Goal: Information Seeking & Learning: Understand process/instructions

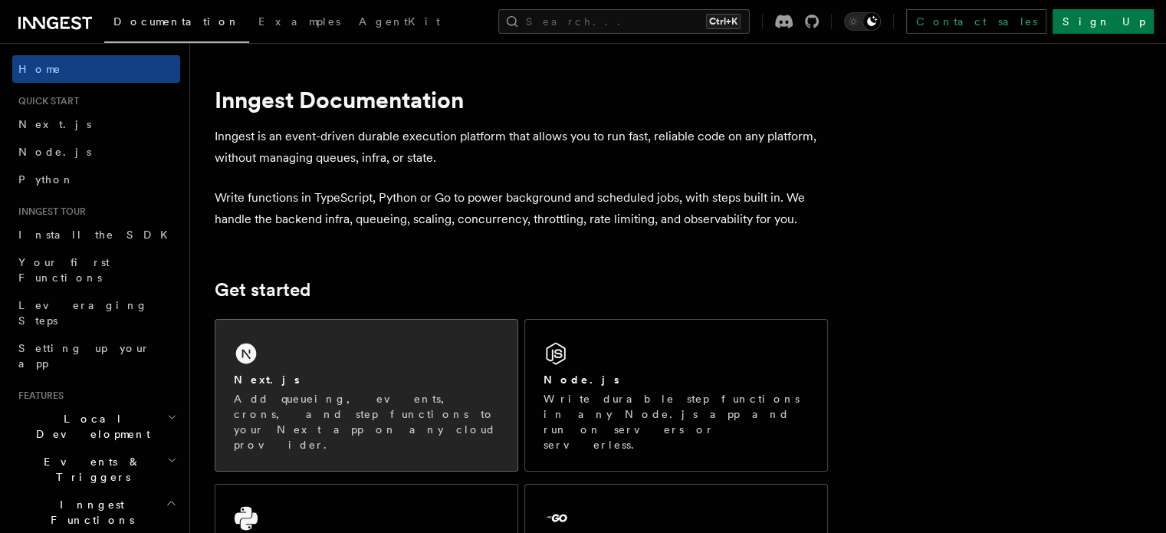
click at [313, 405] on p "Add queueing, events, crons, and step functions to your Next app on any cloud p…" at bounding box center [366, 421] width 265 height 61
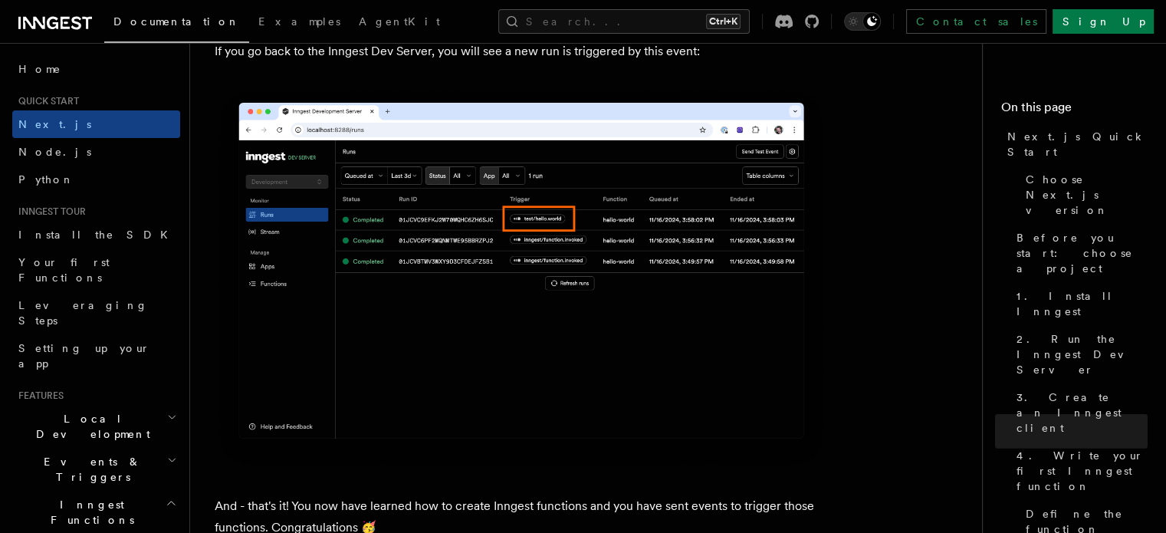
scroll to position [9065, 0]
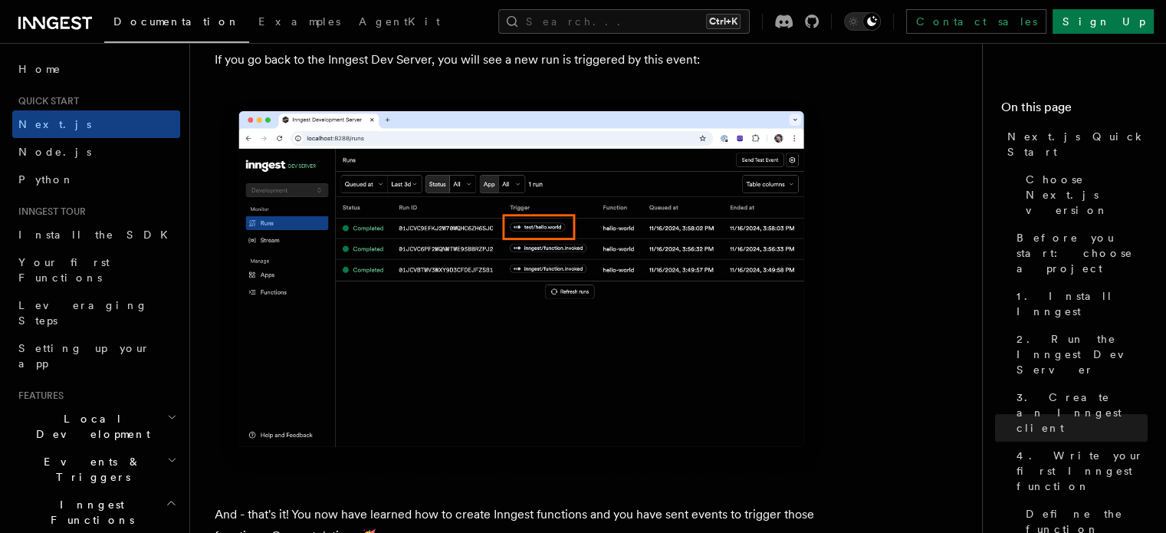
click at [487, 342] on img at bounding box center [521, 287] width 613 height 385
click at [75, 166] on link "Python" at bounding box center [96, 180] width 168 height 28
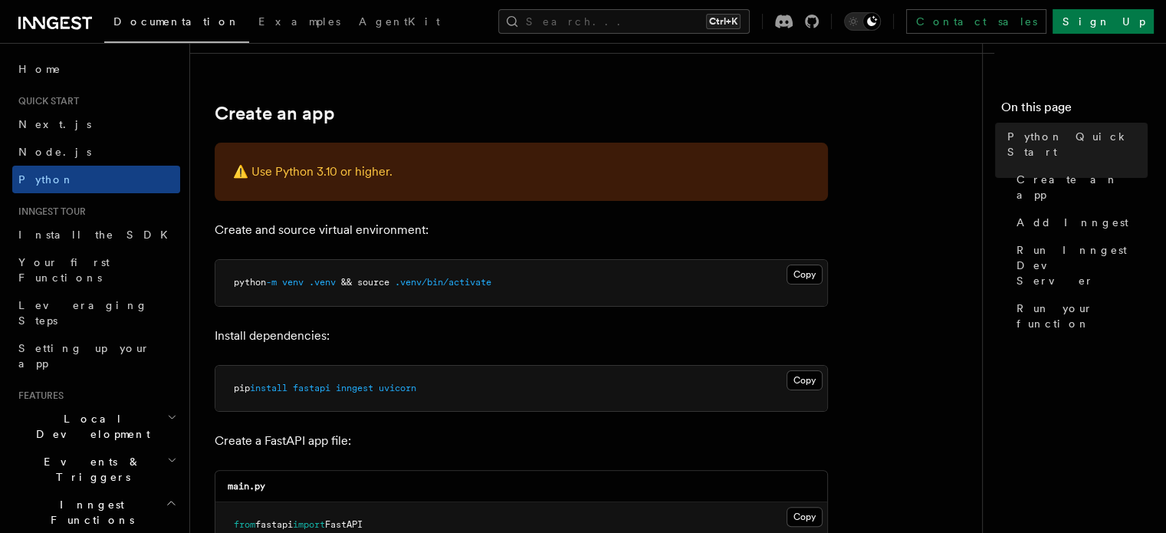
scroll to position [330, 0]
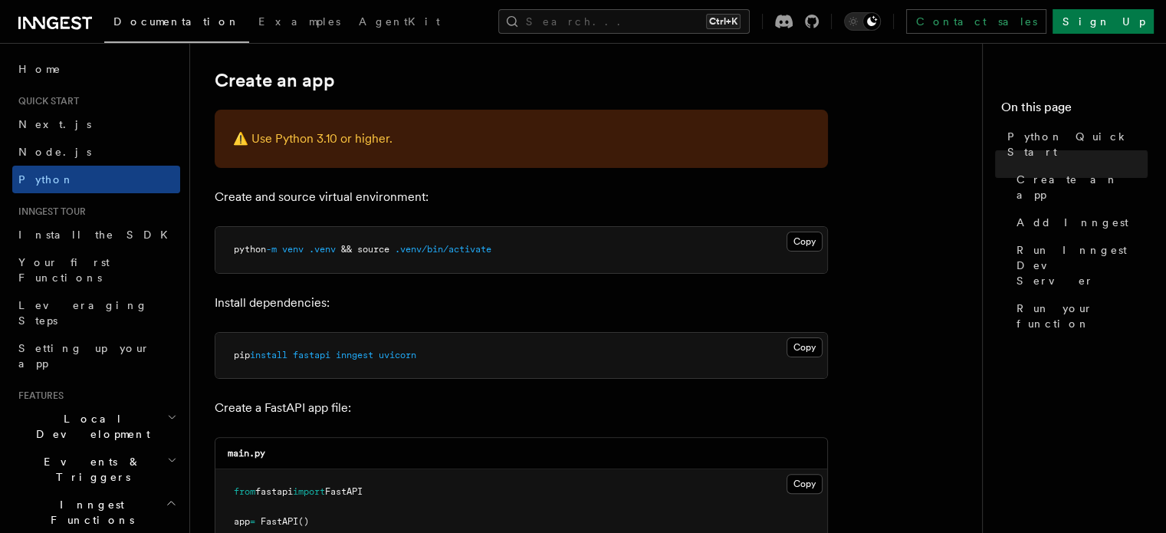
click at [359, 141] on p "⚠️ Use Python 3.10 or higher." at bounding box center [521, 138] width 576 height 21
click at [355, 198] on p "Create and source virtual environment:" at bounding box center [521, 196] width 613 height 21
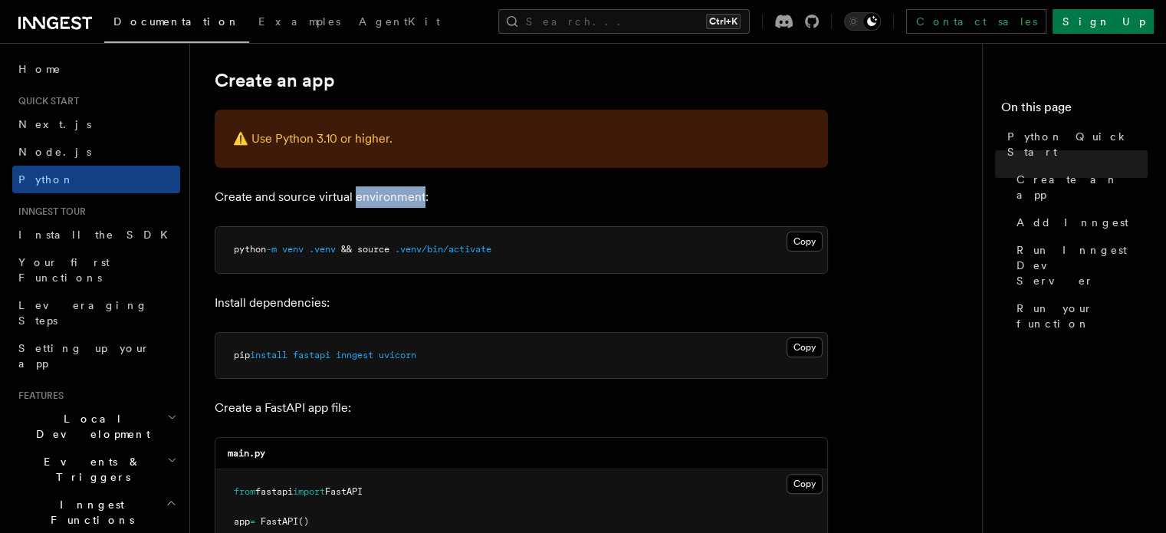
click at [355, 198] on p "Create and source virtual environment:" at bounding box center [521, 196] width 613 height 21
click at [442, 151] on div "⚠️ Use Python 3.10 or higher." at bounding box center [521, 139] width 613 height 58
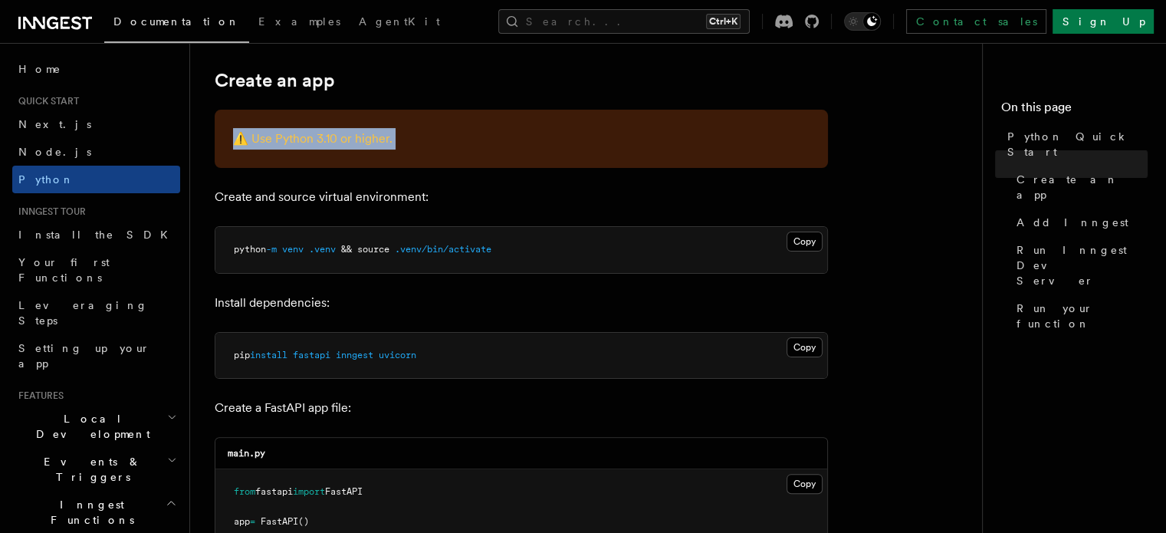
click at [442, 151] on div "⚠️ Use Python 3.10 or higher." at bounding box center [521, 139] width 613 height 58
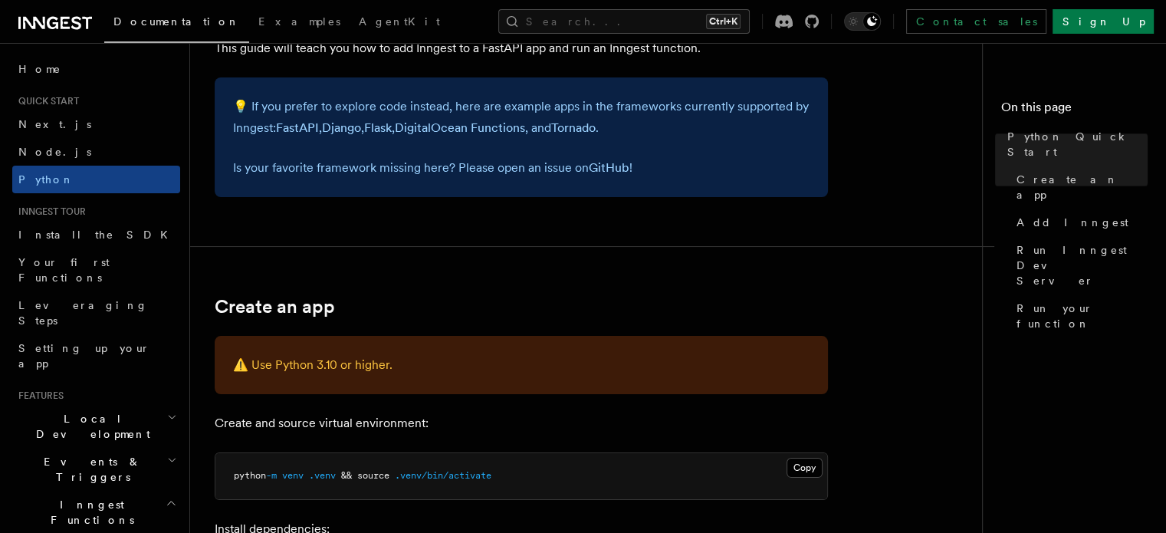
scroll to position [0, 0]
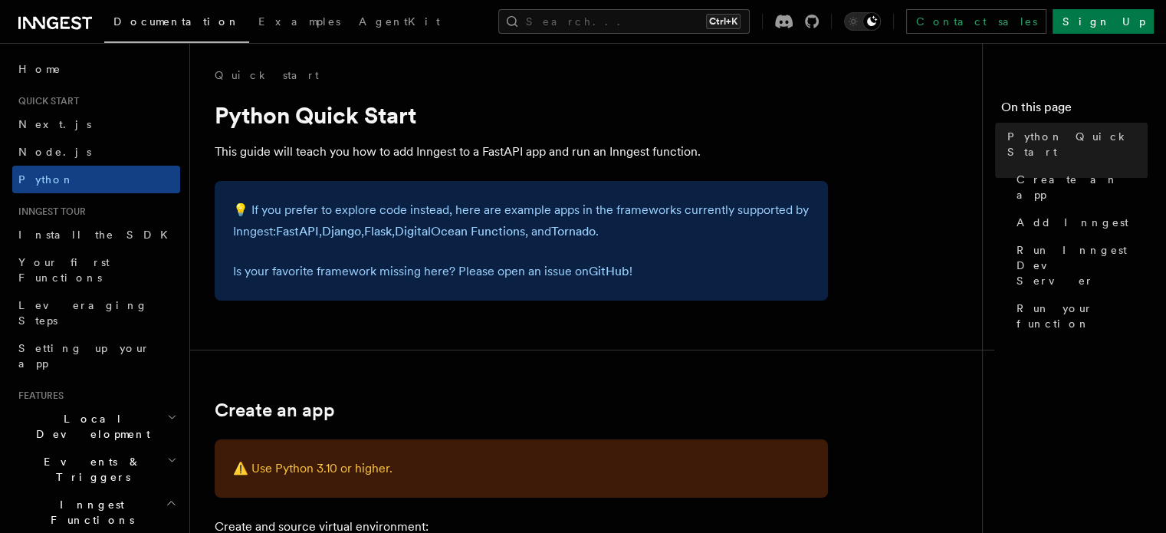
click at [105, 405] on h2 "Local Development" at bounding box center [96, 426] width 168 height 43
click at [82, 229] on span "Install the SDK" at bounding box center [97, 234] width 159 height 12
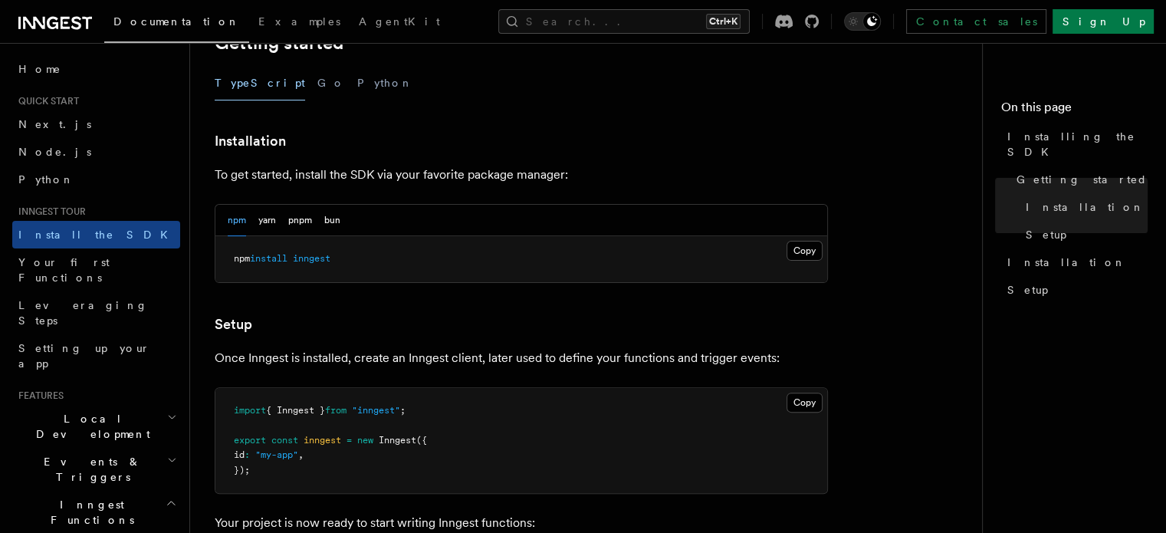
scroll to position [343, 0]
click at [317, 80] on button "Go" at bounding box center [331, 84] width 28 height 34
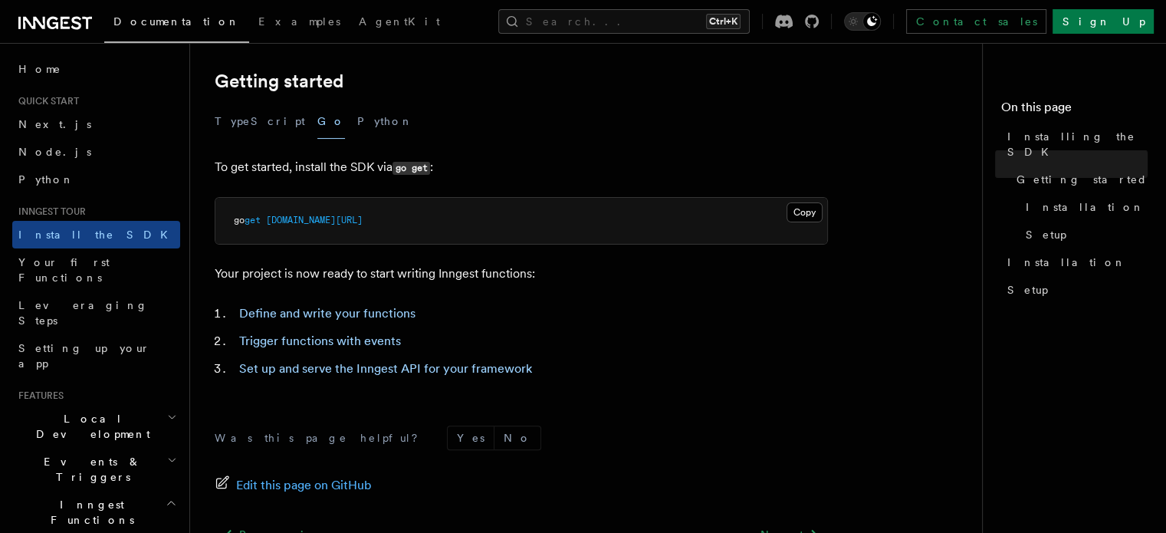
scroll to position [307, 0]
click at [357, 116] on button "Python" at bounding box center [385, 121] width 56 height 34
